Goal: Information Seeking & Learning: Learn about a topic

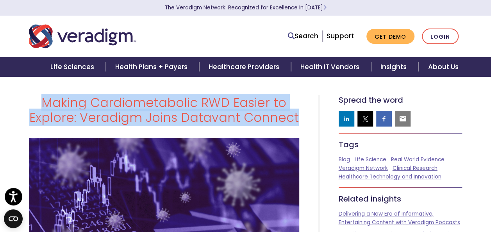
drag, startPoint x: 302, startPoint y: 118, endPoint x: 33, endPoint y: 105, distance: 269.1
click at [33, 105] on div "Making Cardiometabolic RWD Easier to Explore: Veradigm Joins Datavant Connect" at bounding box center [164, 113] width 282 height 36
drag, startPoint x: 33, startPoint y: 105, endPoint x: 92, endPoint y: 108, distance: 59.1
copy h1 "Making Cardiometabolic RWD Easier to Explore: Veradigm Joins Datavant Connect"
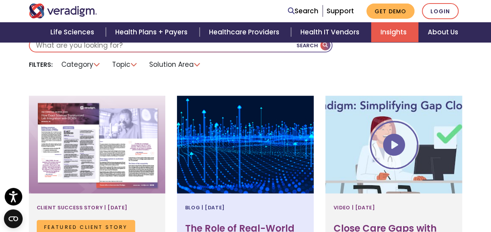
scroll to position [391, 0]
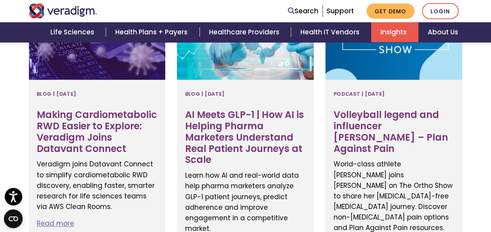
scroll to position [352, 0]
